Goal: Use online tool/utility: Utilize a website feature to perform a specific function

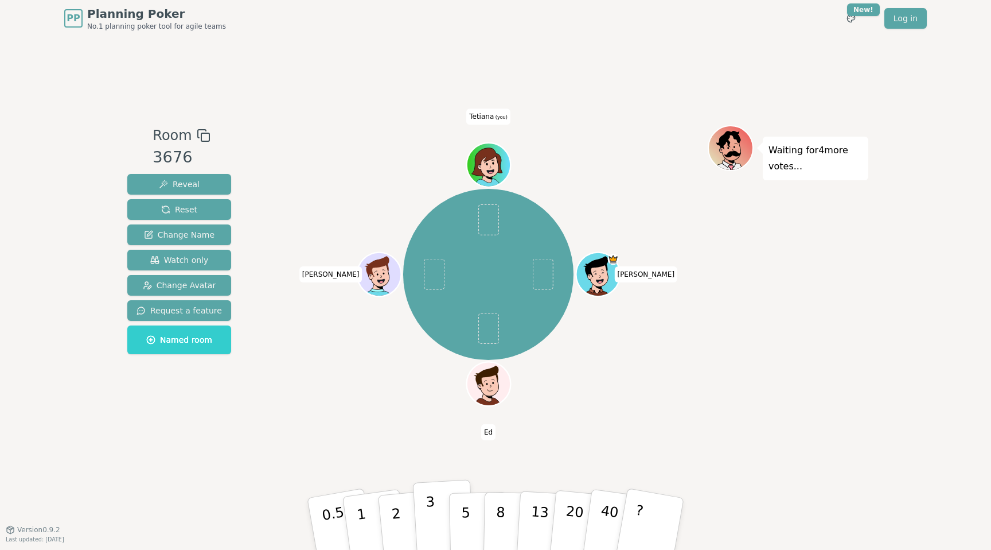
click at [433, 516] on p "3" at bounding box center [432, 524] width 13 height 63
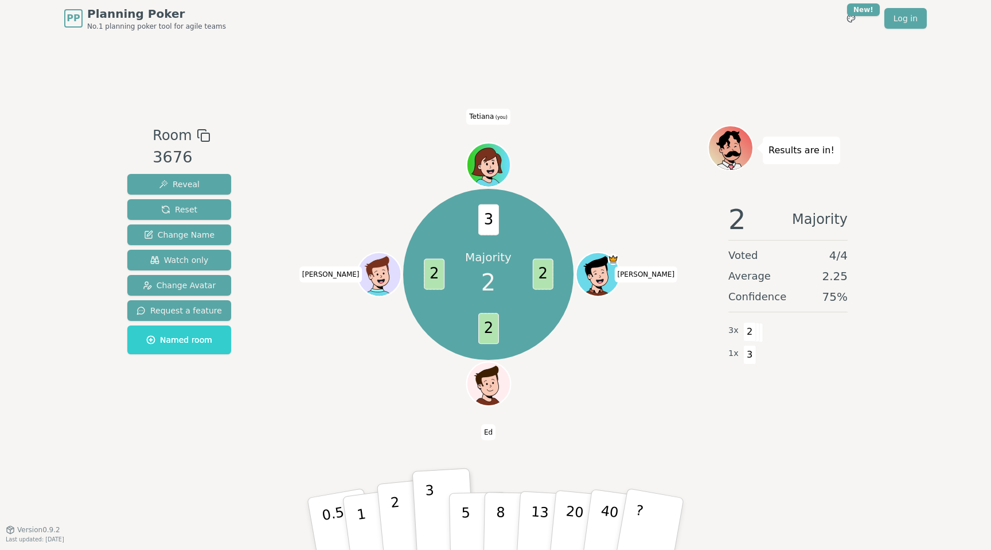
click at [397, 506] on p "2" at bounding box center [397, 525] width 15 height 63
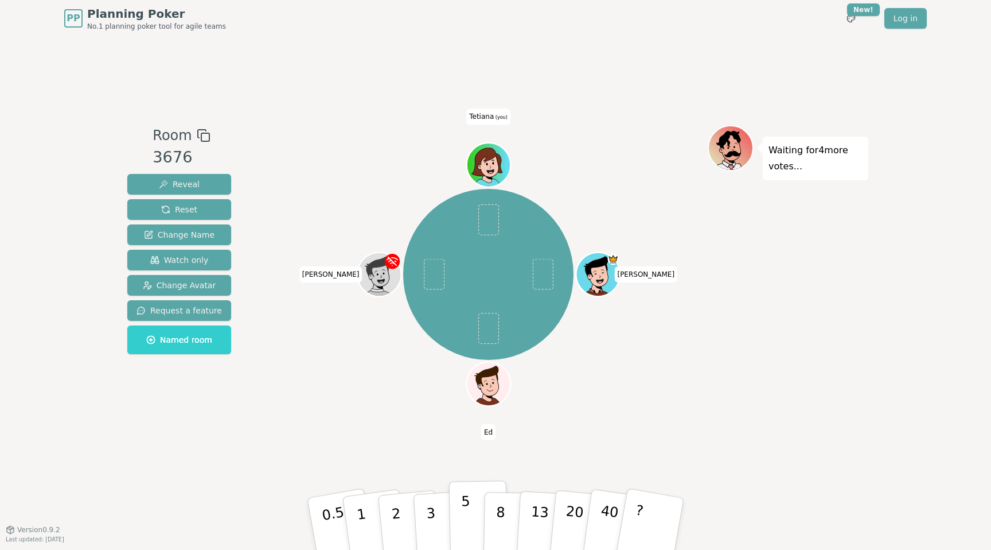
click at [461, 523] on button "5" at bounding box center [478, 523] width 59 height 87
